Goal: Task Accomplishment & Management: Use online tool/utility

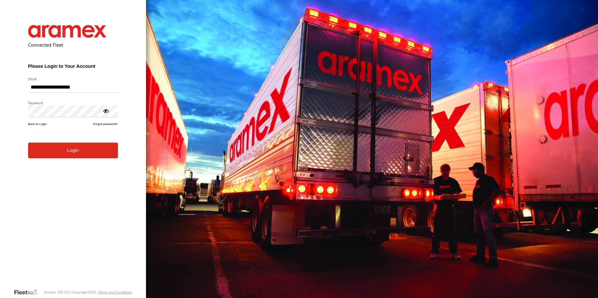
click at [72, 150] on button "Login" at bounding box center [73, 150] width 90 height 16
